Goal: Task Accomplishment & Management: Manage account settings

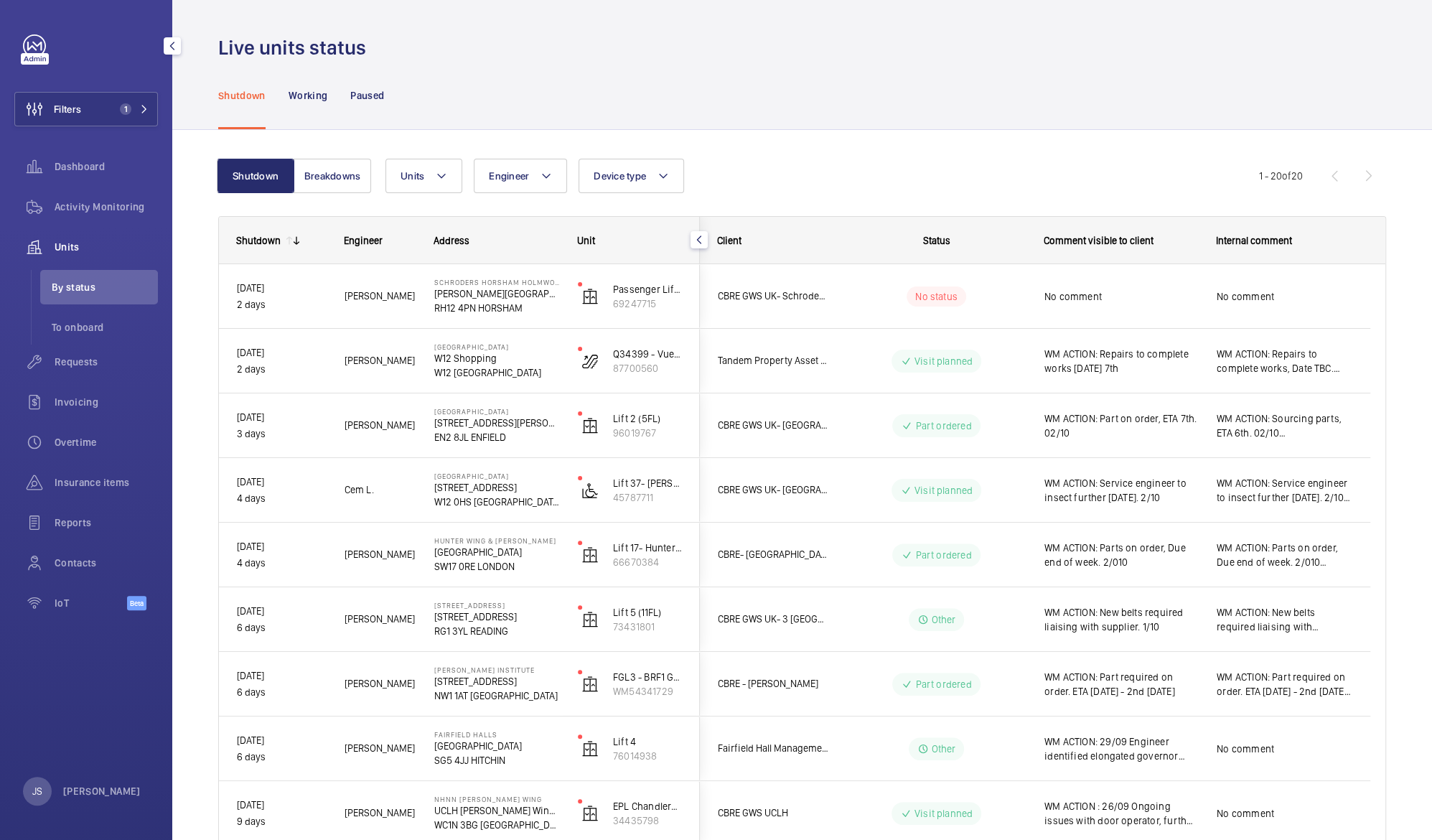
scroll to position [122, 0]
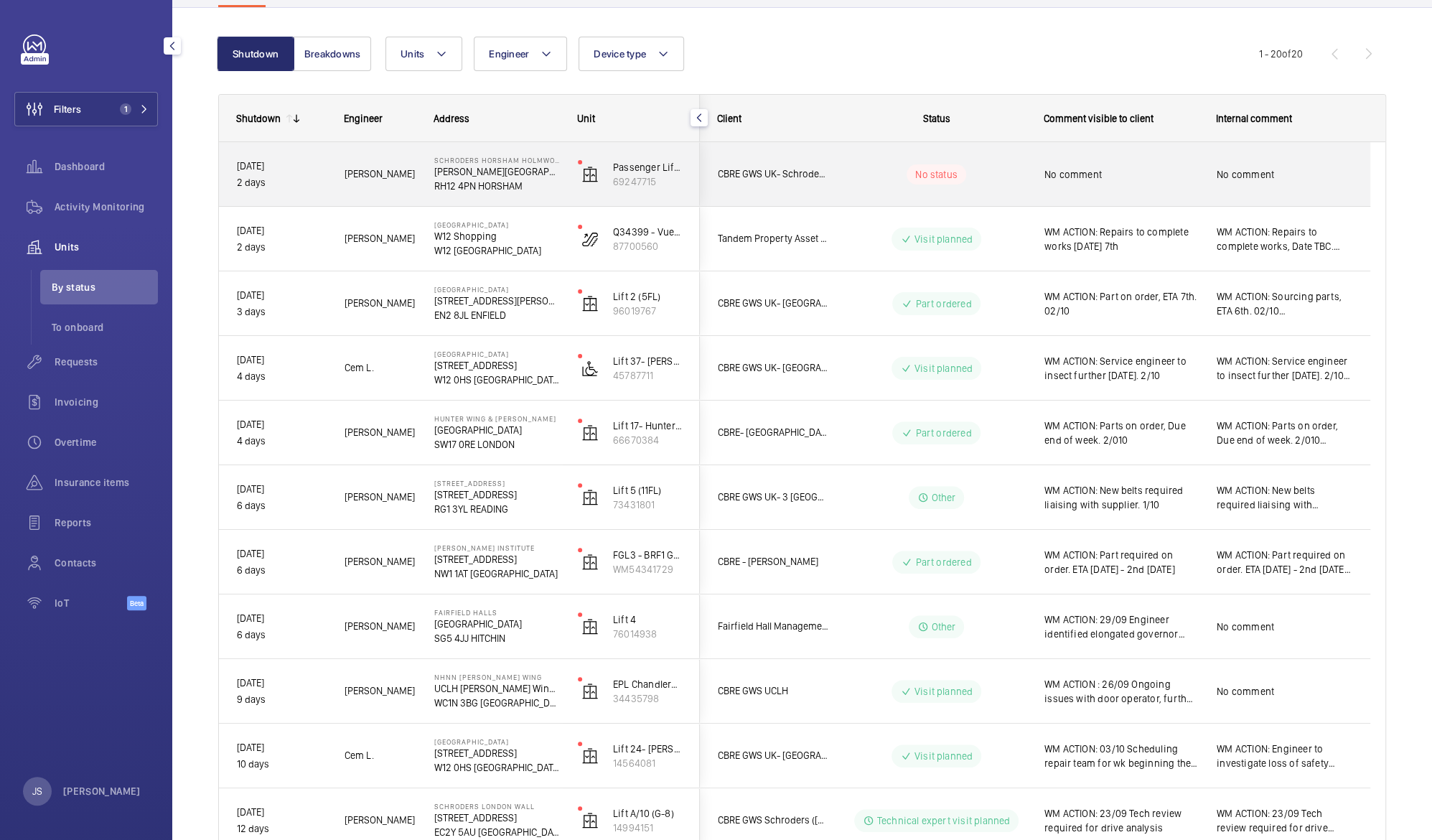
click at [1093, 169] on span "No comment" at bounding box center [1122, 175] width 154 height 15
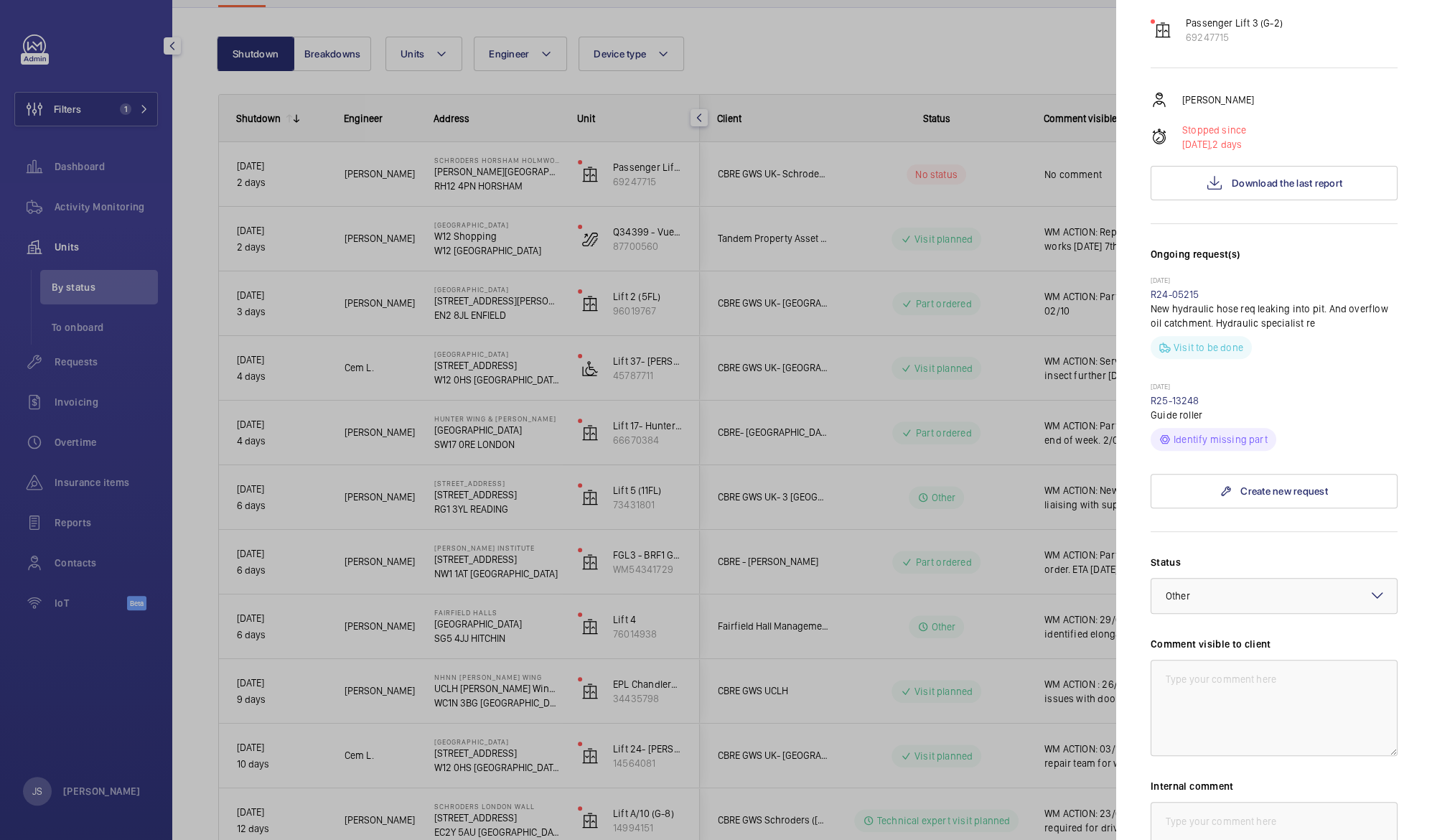
scroll to position [267, 0]
click at [1369, 583] on mat-icon at bounding box center [1378, 592] width 17 height 17
drag, startPoint x: 1376, startPoint y: 686, endPoint x: 1380, endPoint y: 661, distance: 25.3
click at [1380, 661] on div "Technical expert visit planned Quote sent Quote accepted Part to be ordered Par…" at bounding box center [1274, 699] width 245 height 158
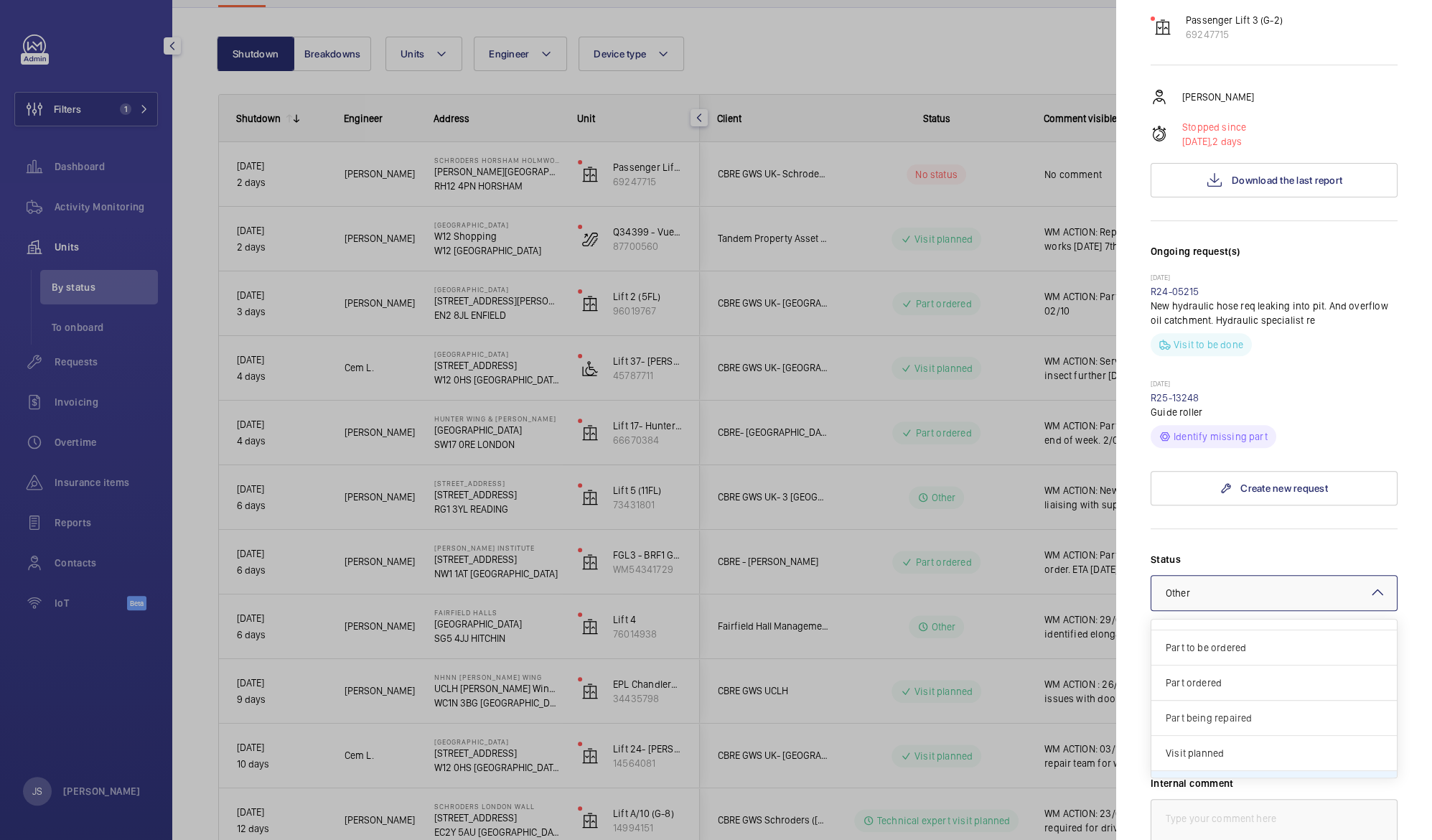
scroll to position [86, 0]
click at [1275, 639] on div "Part to be ordered" at bounding box center [1274, 656] width 245 height 35
click at [1265, 656] on textarea at bounding box center [1274, 704] width 247 height 96
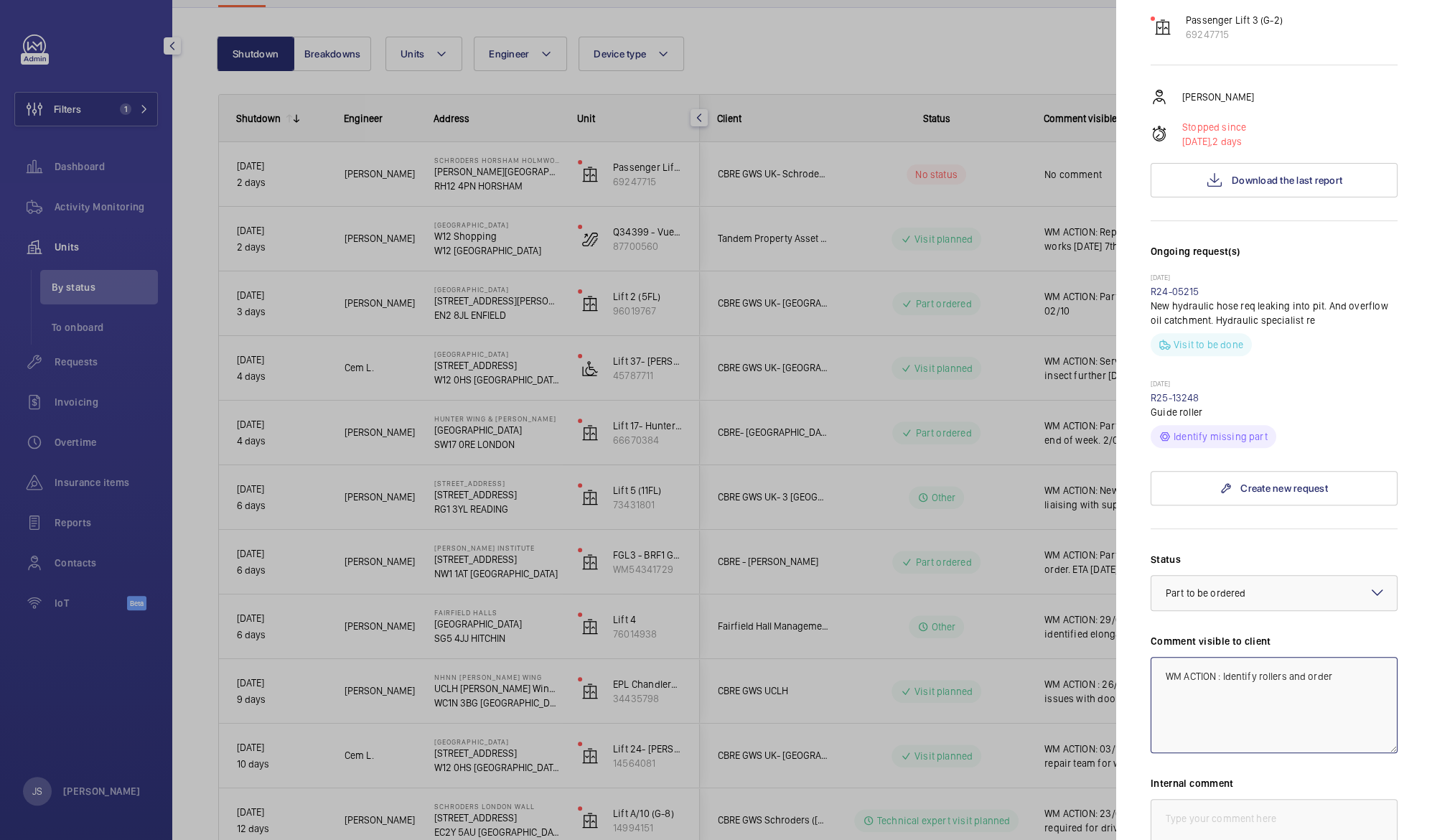
click at [1270, 680] on textarea "WM ACTION : Identify rollers and order" at bounding box center [1274, 704] width 247 height 96
type textarea "WM ACTION : Identify rollers and order"
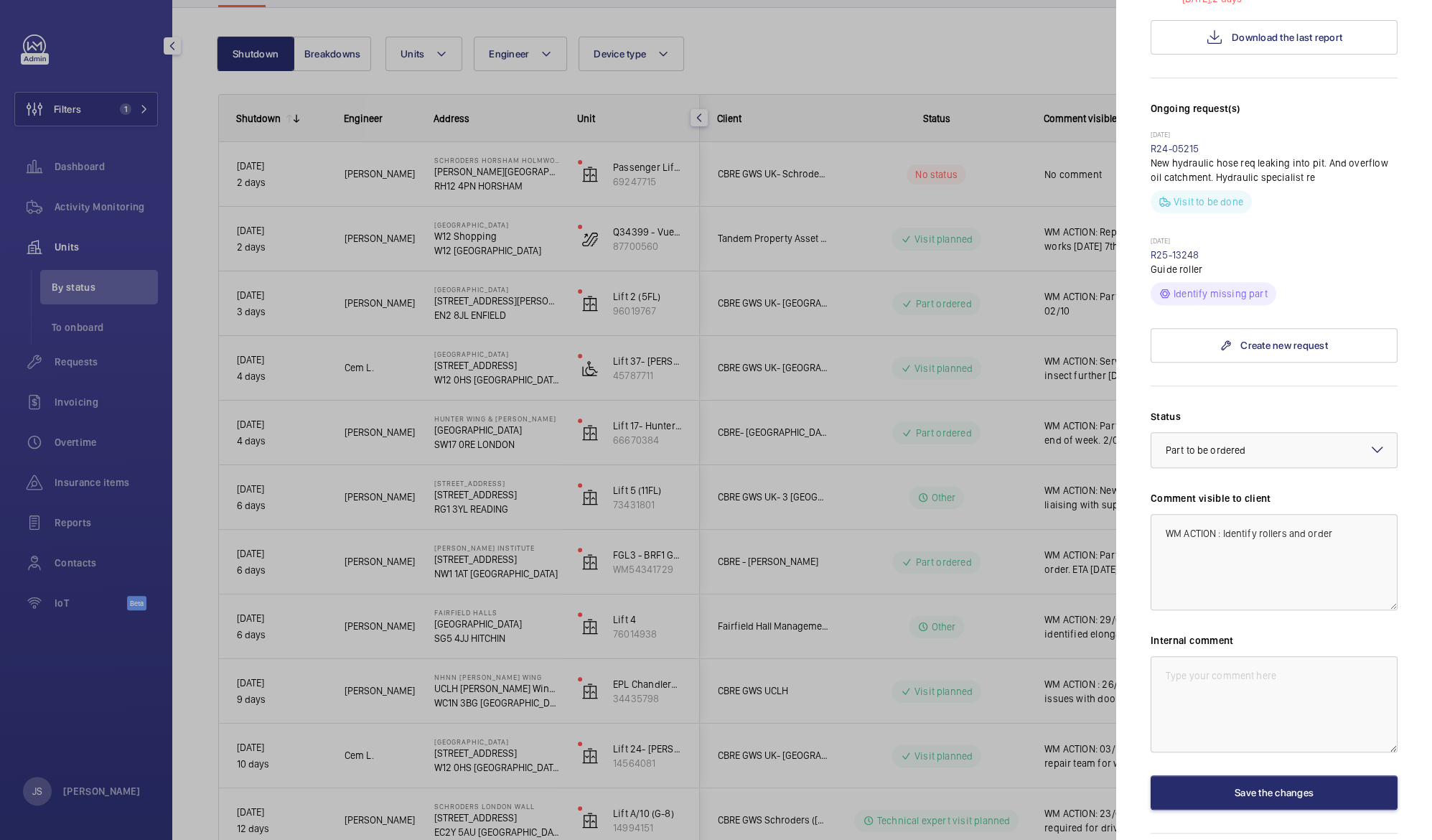
scroll to position [434, 0]
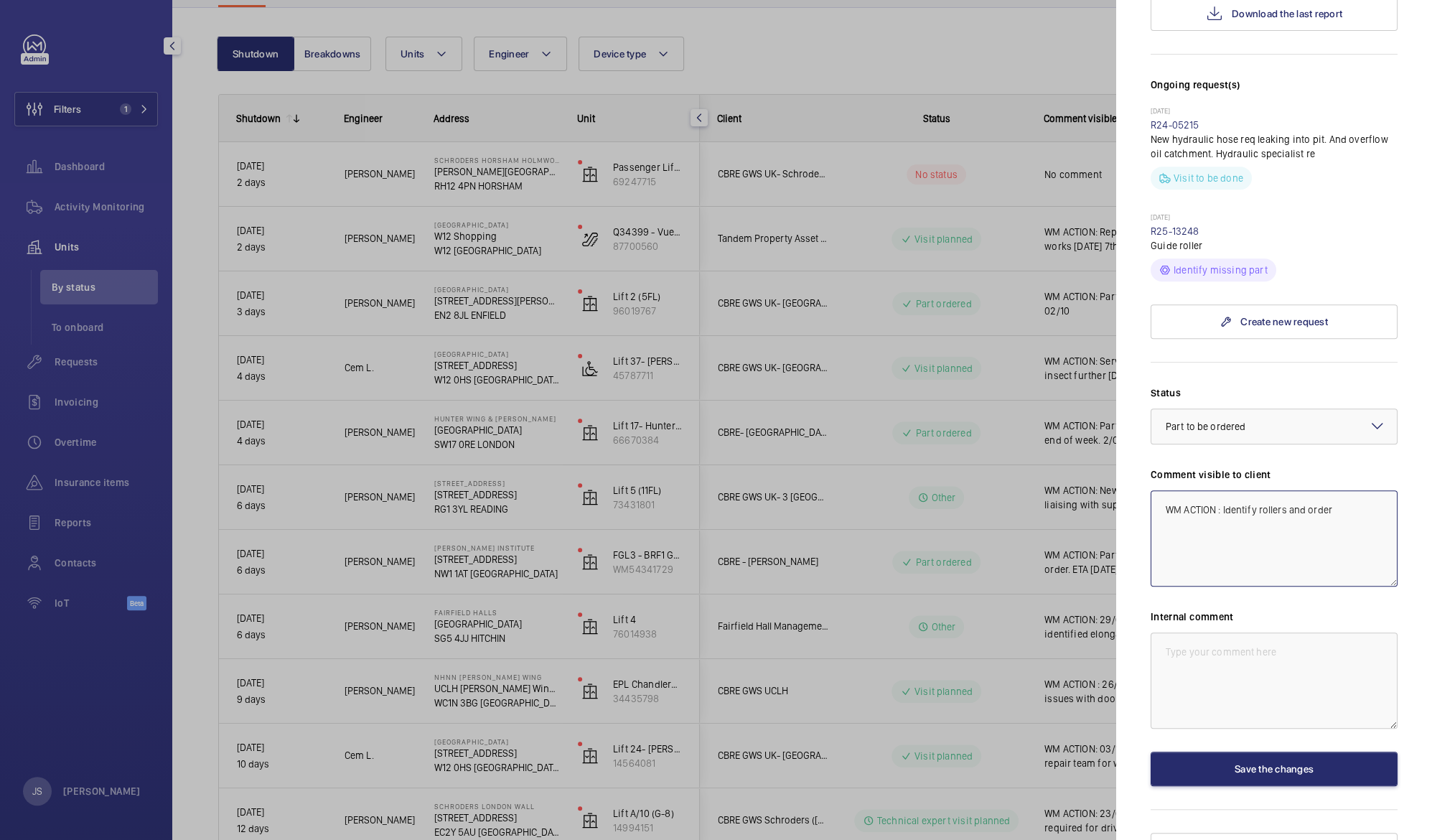
drag, startPoint x: 1159, startPoint y: 482, endPoint x: 1334, endPoint y: 475, distance: 175.1
click at [1334, 490] on textarea "WM ACTION : Identify rollers and order" at bounding box center [1274, 538] width 247 height 96
click at [1312, 490] on textarea "WM ACTION : Identify rollers and order" at bounding box center [1274, 538] width 247 height 96
drag, startPoint x: 1355, startPoint y: 485, endPoint x: 1163, endPoint y: 485, distance: 192.0
click at [1163, 490] on textarea "WM ACTION : Identify rollers and order" at bounding box center [1274, 538] width 247 height 96
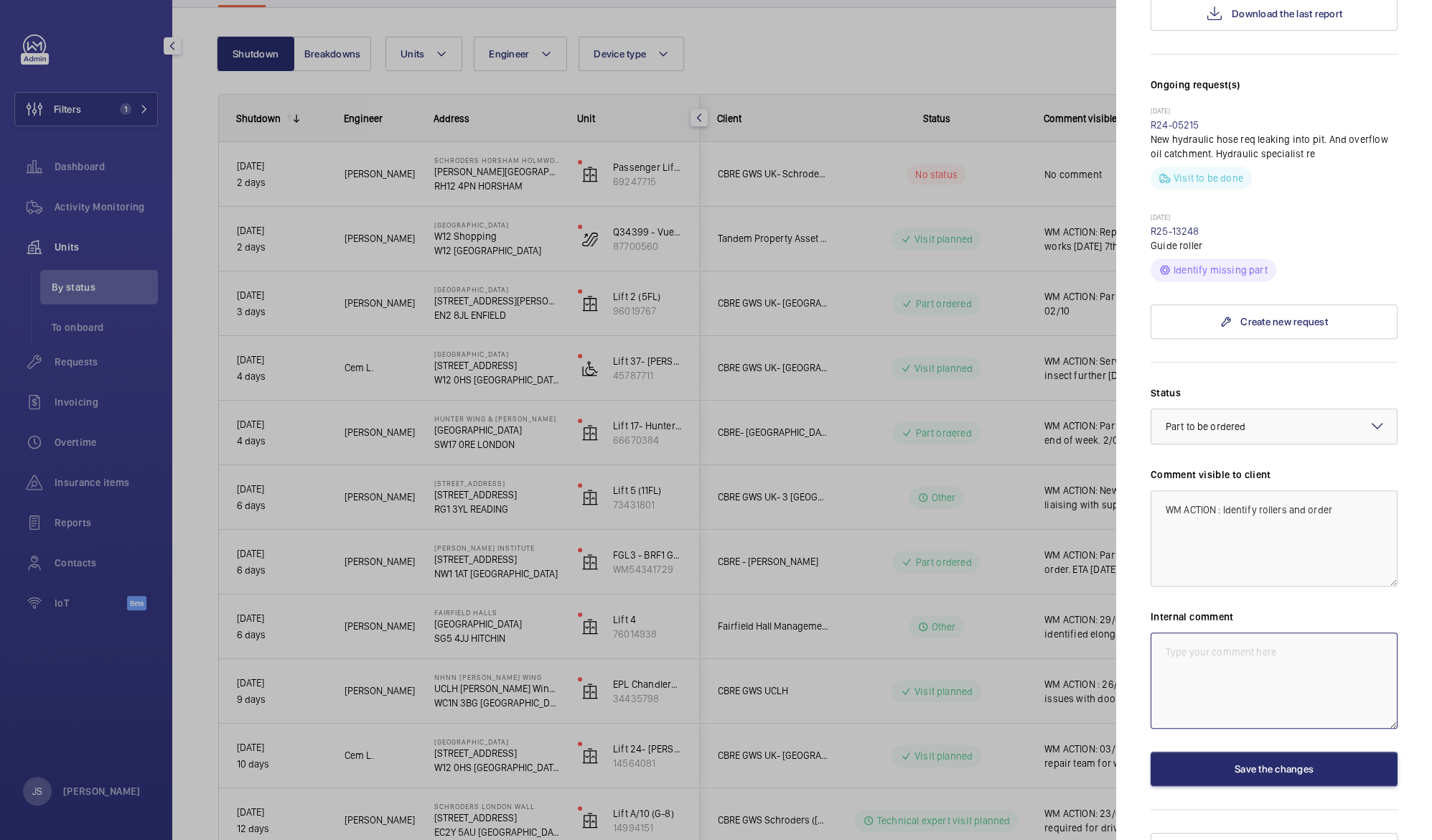
click at [1166, 633] on textarea at bounding box center [1274, 680] width 247 height 96
paste textarea "WM ACTION : Identify rollers and order"
type textarea "WM ACTION : Identify rollers and order"
click at [1253, 752] on button "Save the changes" at bounding box center [1274, 768] width 247 height 34
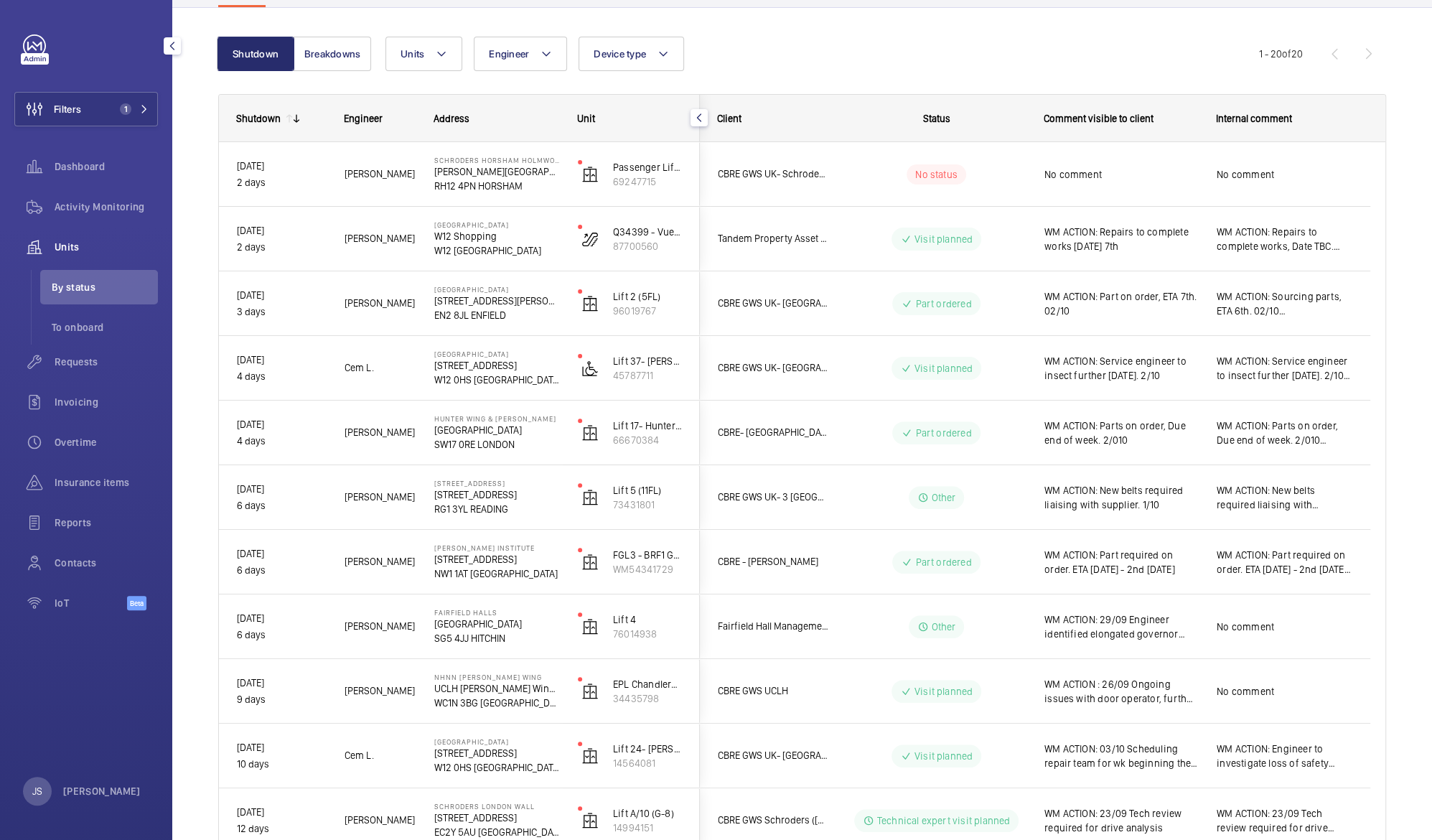
scroll to position [0, 0]
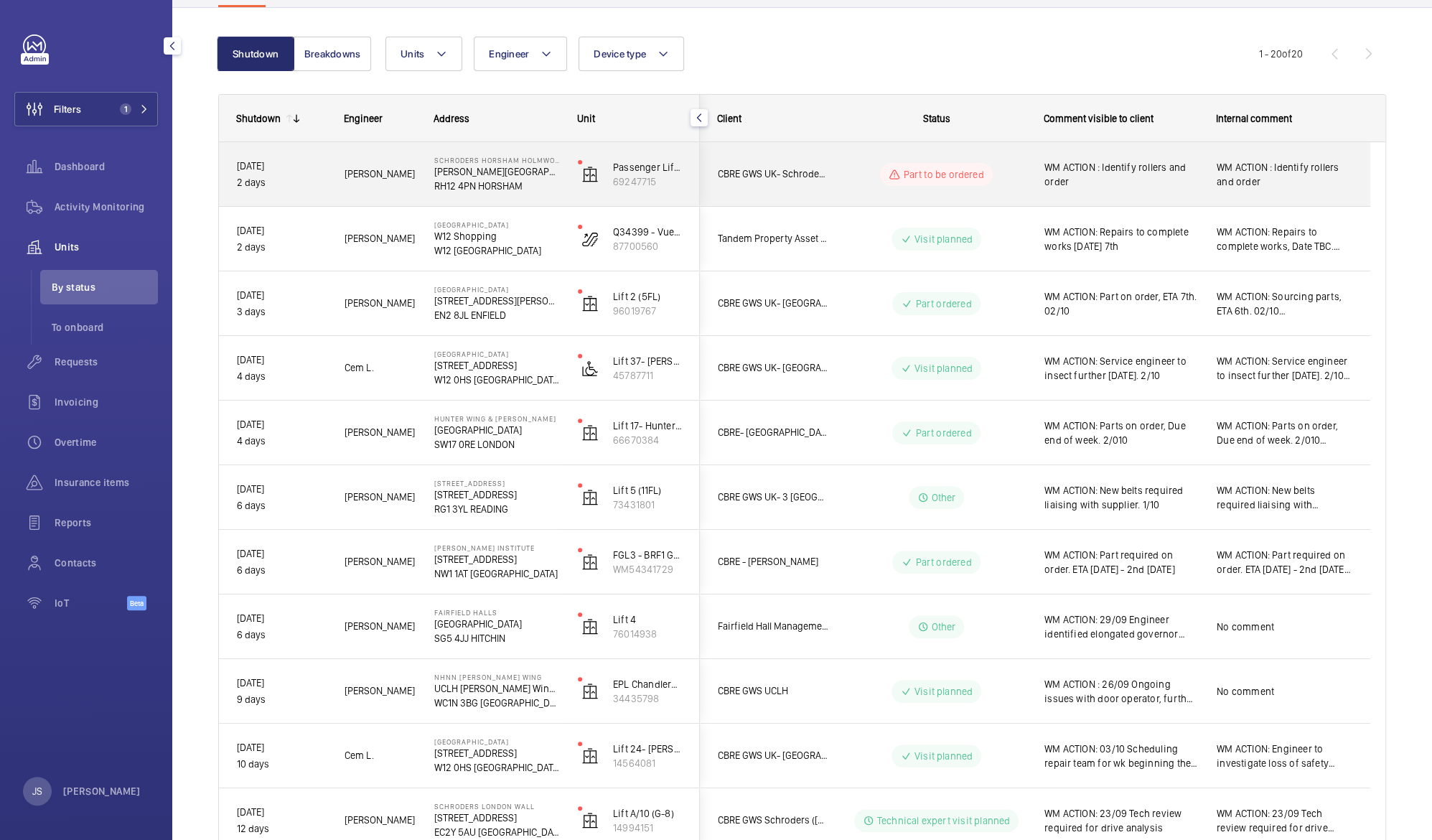
click at [940, 172] on p "Part to be ordered" at bounding box center [943, 175] width 81 height 15
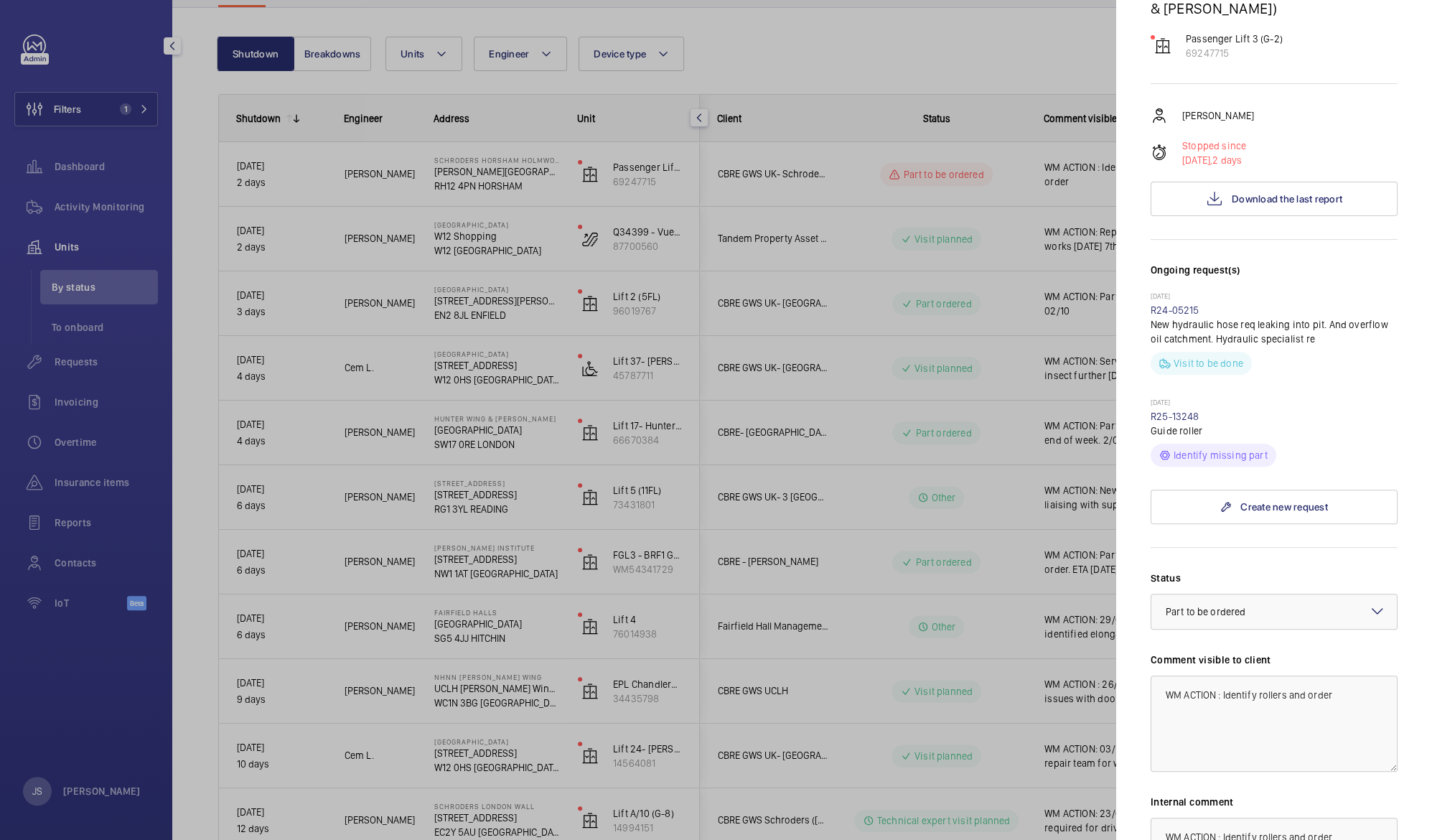
scroll to position [252, 0]
click at [1369, 598] on mat-icon at bounding box center [1378, 606] width 17 height 17
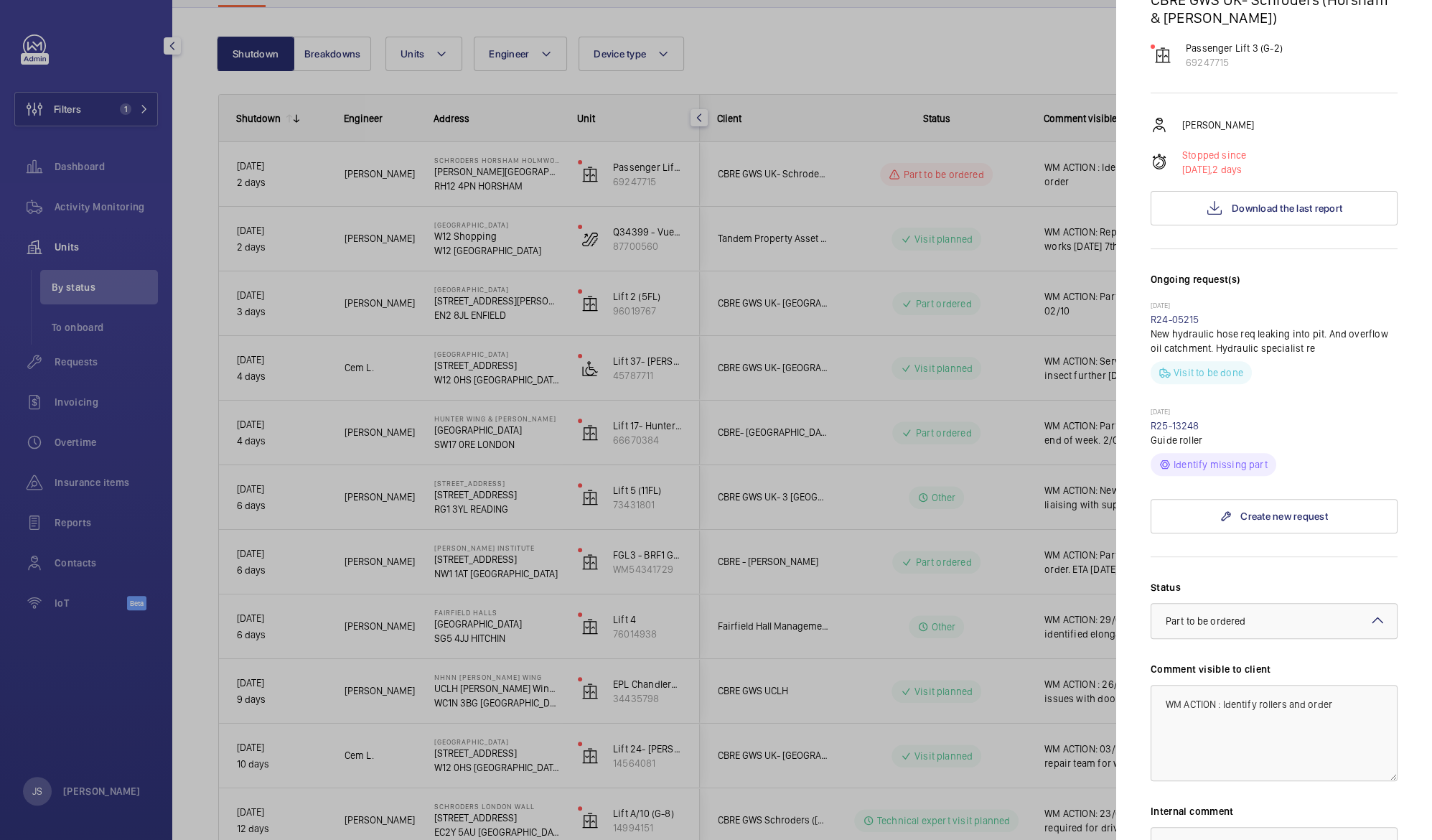
scroll to position [236, 0]
